Goal: Information Seeking & Learning: Learn about a topic

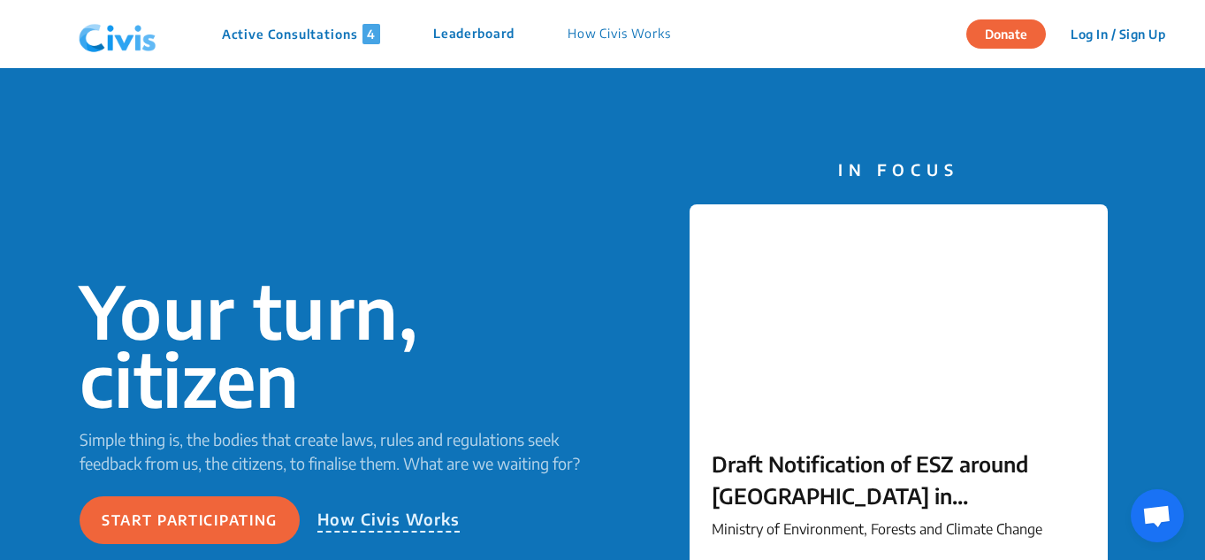
click at [656, 40] on p "How Civis Works" at bounding box center [619, 34] width 103 height 20
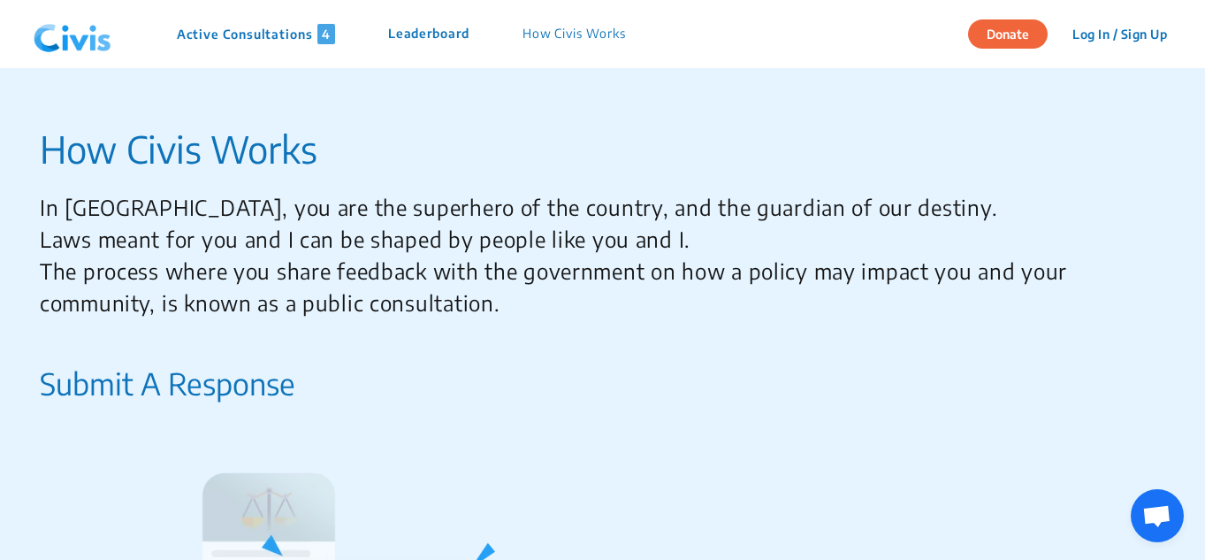
click at [251, 39] on p "Active Consultations 4" at bounding box center [256, 34] width 158 height 20
